Goal: Task Accomplishment & Management: Use online tool/utility

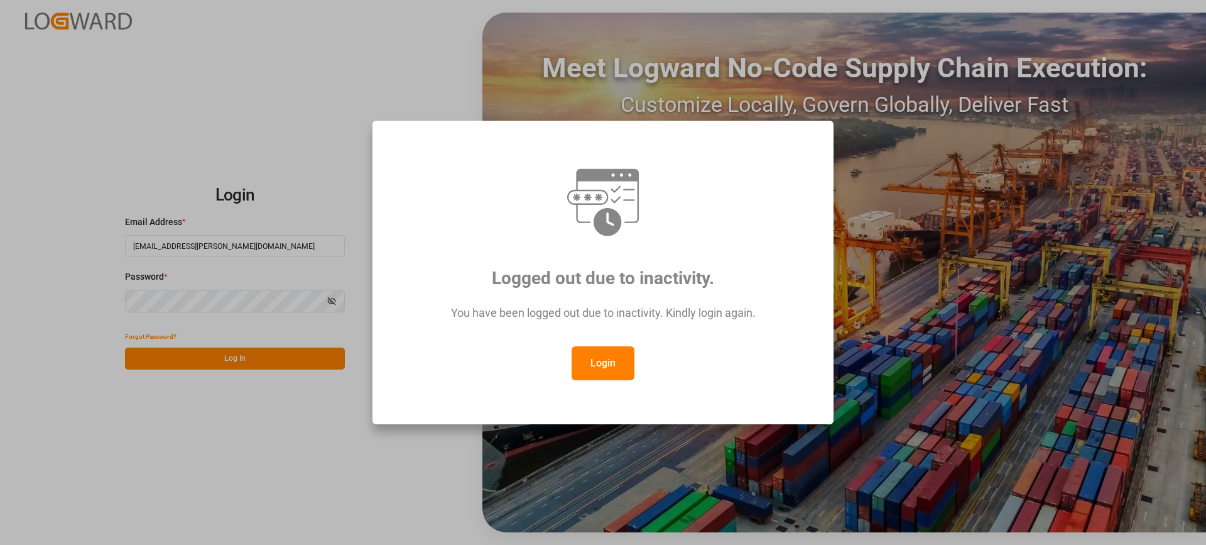
click at [630, 351] on button "Login" at bounding box center [603, 363] width 63 height 34
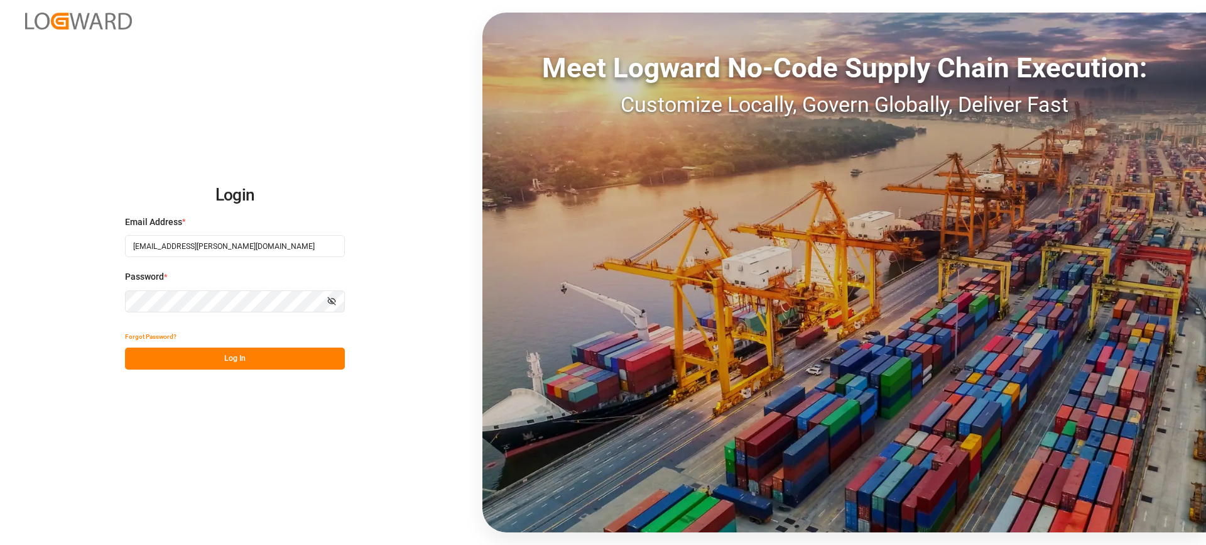
click at [231, 361] on button "Log In" at bounding box center [235, 358] width 220 height 22
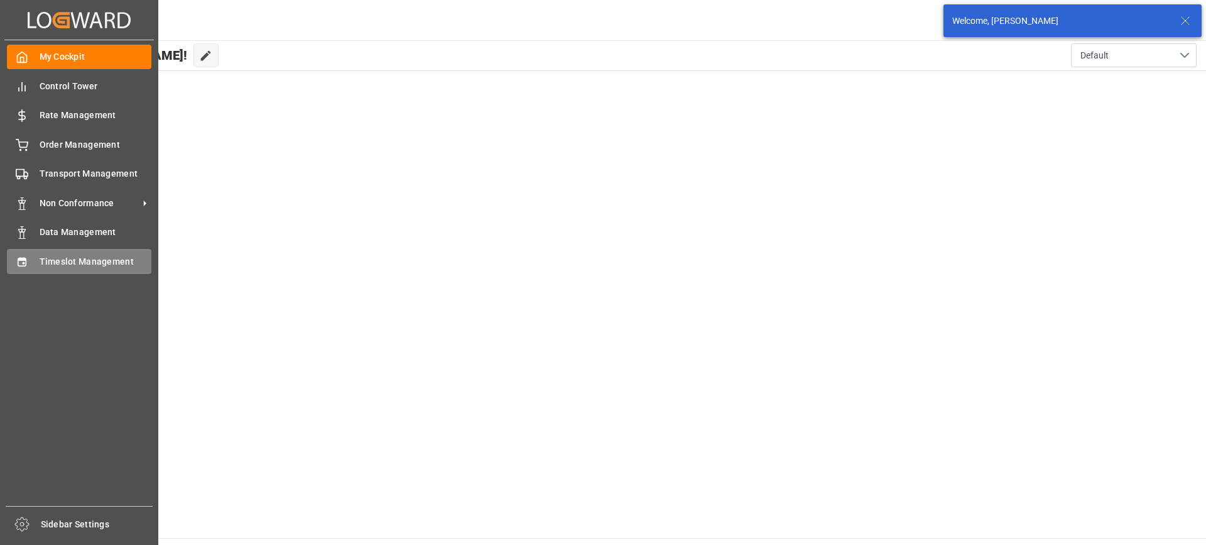
click at [23, 259] on icon at bounding box center [22, 261] width 8 height 9
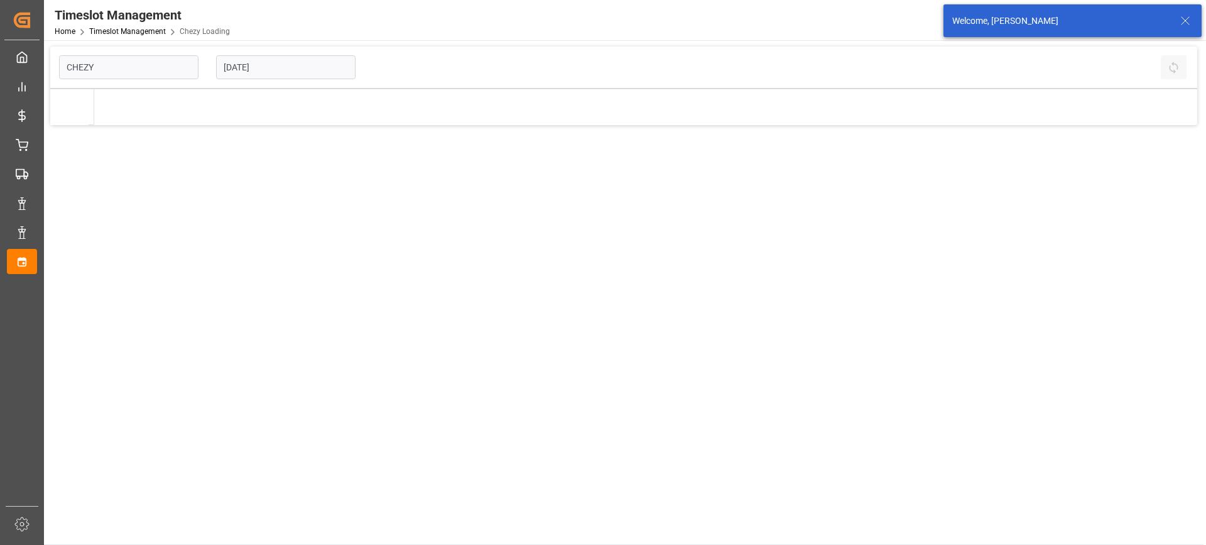
type input "Chezy Loading"
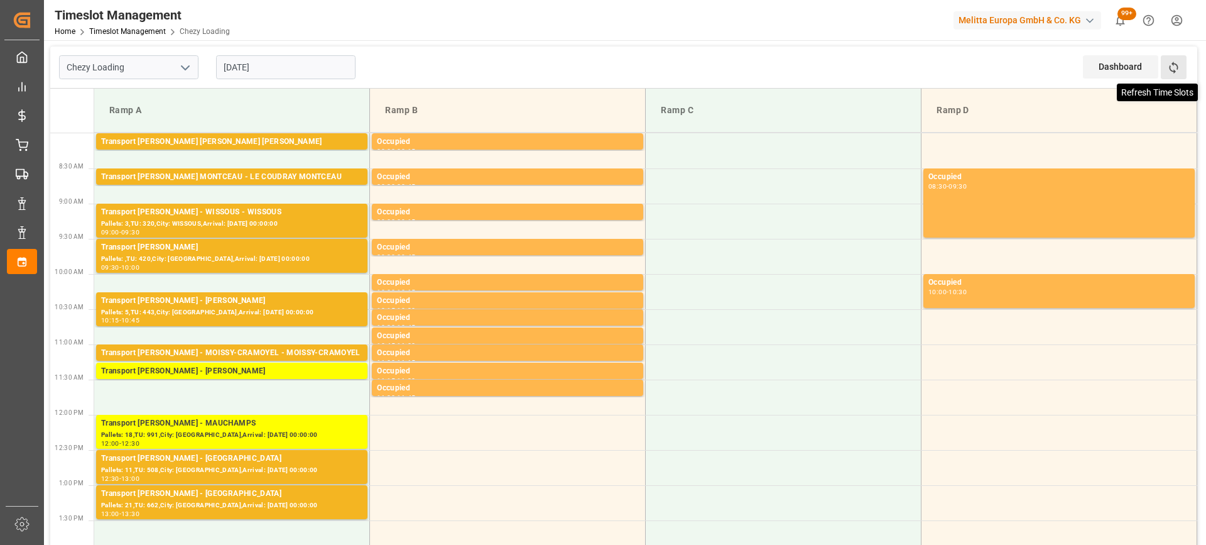
click at [1179, 62] on icon at bounding box center [1173, 67] width 13 height 13
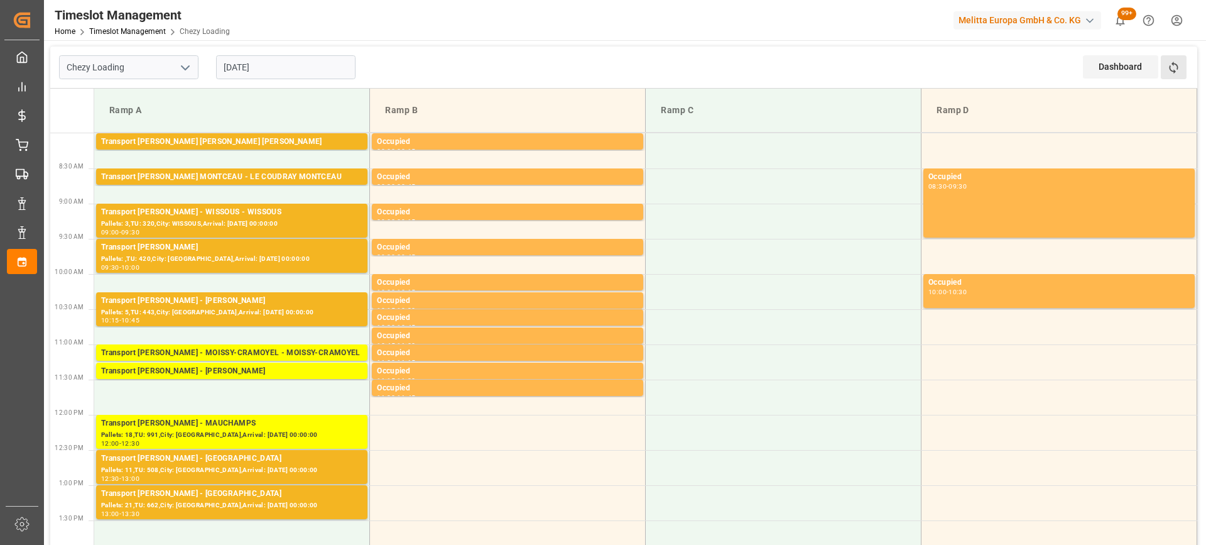
click at [1181, 68] on button "Refresh Time Slots" at bounding box center [1174, 67] width 26 height 24
